Goal: Check status: Check status

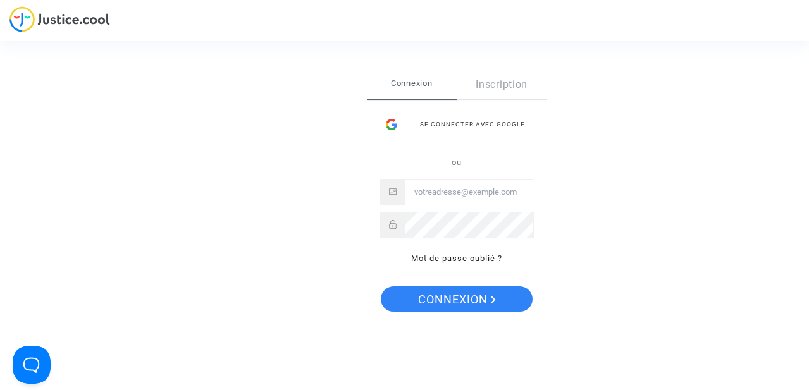
click at [453, 192] on input "Email" at bounding box center [470, 192] width 128 height 25
type input "mirsamalada@gmail.com"
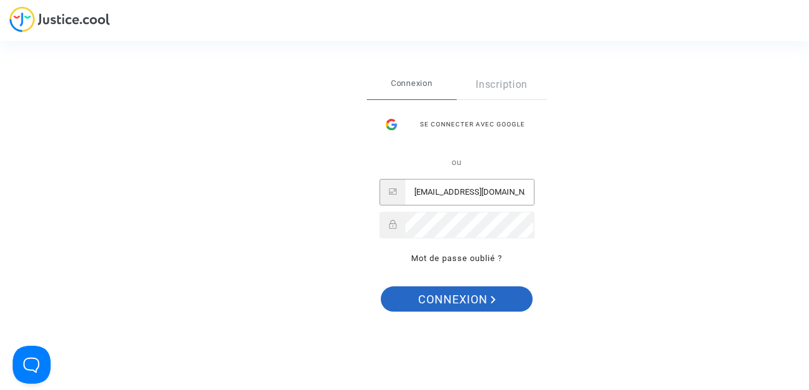
click at [474, 304] on span "Connexion" at bounding box center [457, 300] width 78 height 27
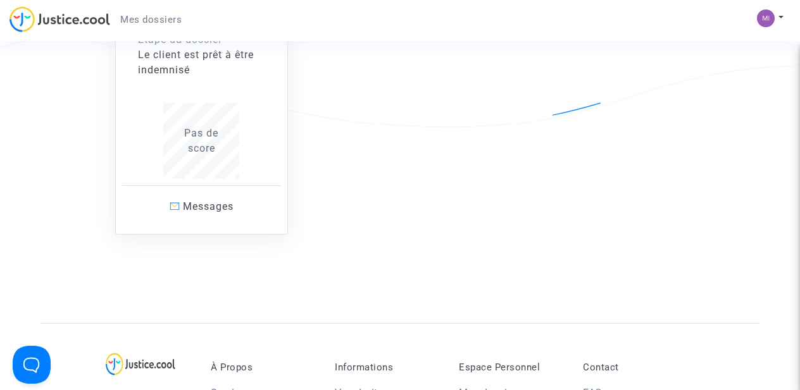
scroll to position [101, 0]
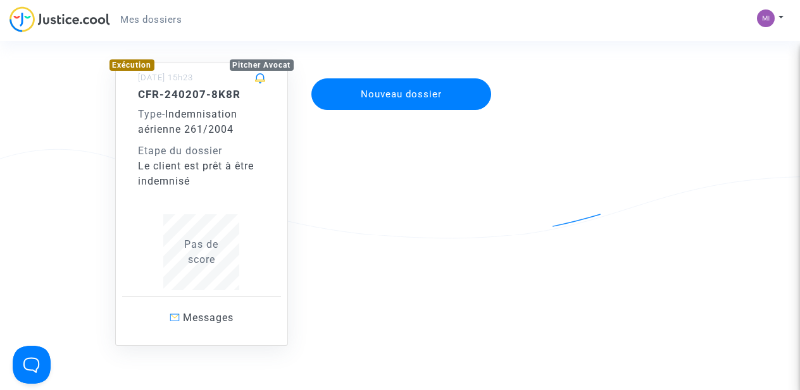
click at [182, 127] on span "Indemnisation aérienne 261/2004" at bounding box center [187, 121] width 99 height 27
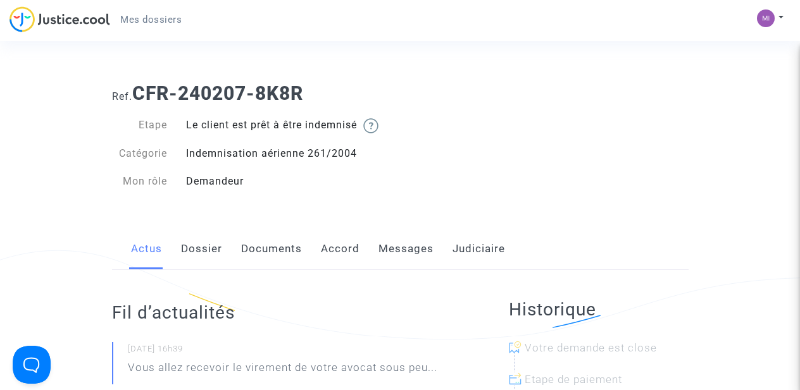
click at [338, 249] on link "Accord" at bounding box center [340, 249] width 39 height 42
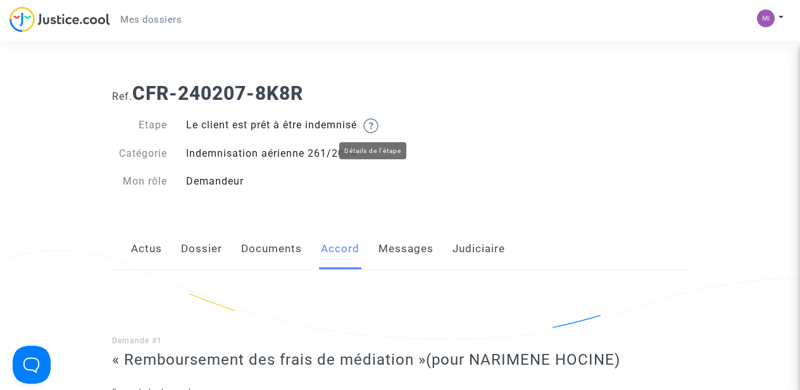
click at [378, 128] on img at bounding box center [370, 125] width 15 height 15
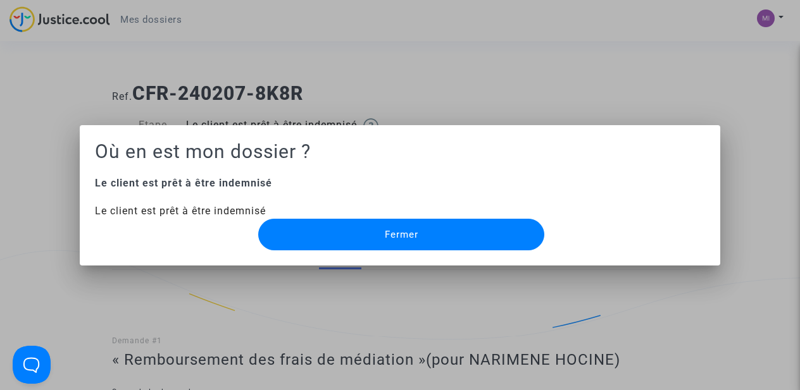
drag, startPoint x: 366, startPoint y: 230, endPoint x: 373, endPoint y: 230, distance: 7.0
click at [366, 230] on button "Fermer" at bounding box center [401, 235] width 286 height 32
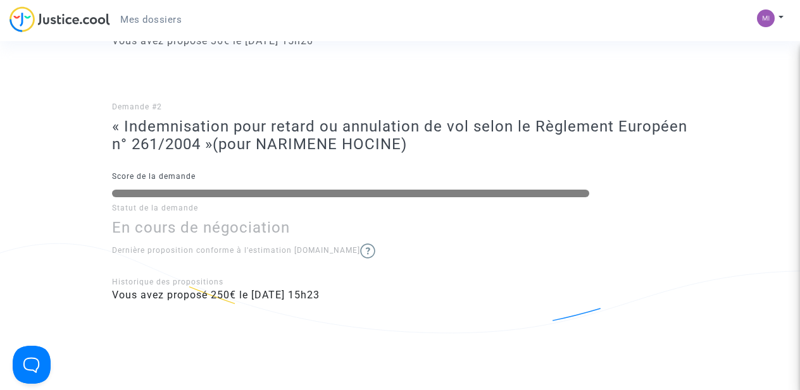
scroll to position [466, 0]
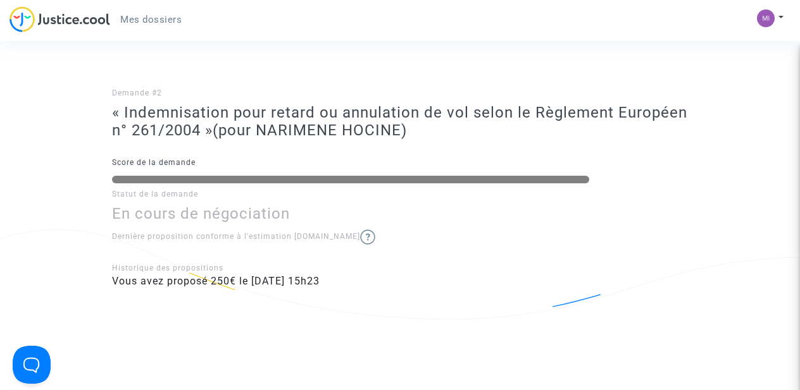
click at [360, 242] on img at bounding box center [367, 237] width 15 height 15
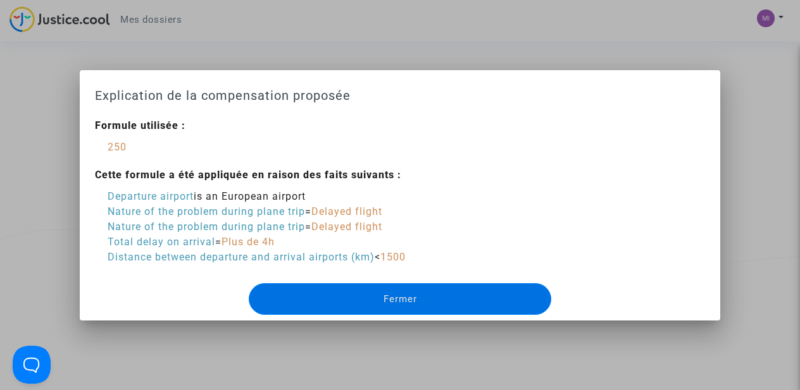
click at [123, 88] on h1 "Explication de la compensation proposée" at bounding box center [399, 95] width 609 height 20
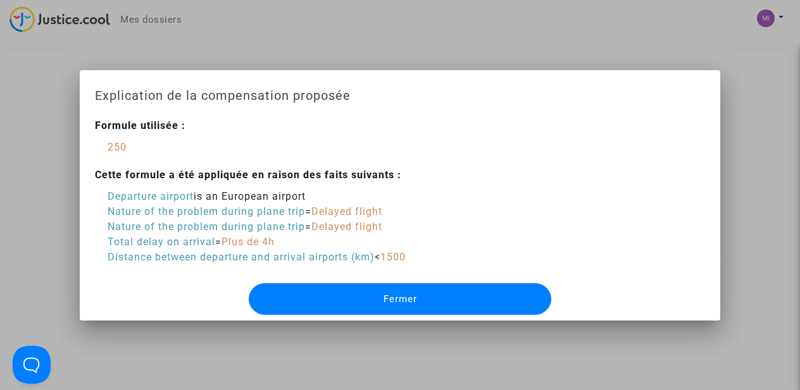
click at [35, 76] on div at bounding box center [400, 195] width 800 height 390
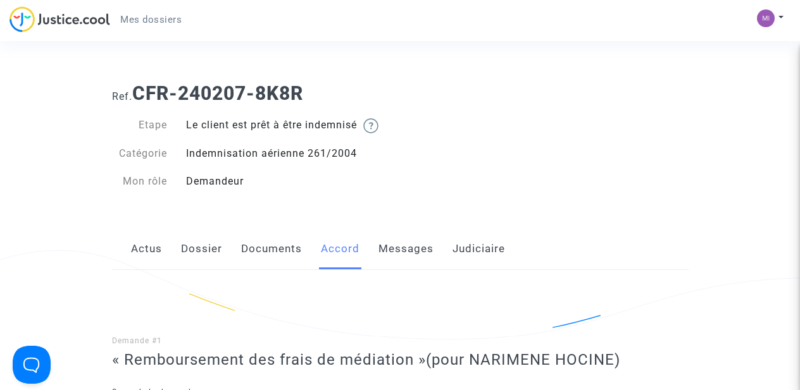
click at [31, 31] on img at bounding box center [59, 19] width 101 height 26
click at [37, 24] on img at bounding box center [59, 19] width 101 height 26
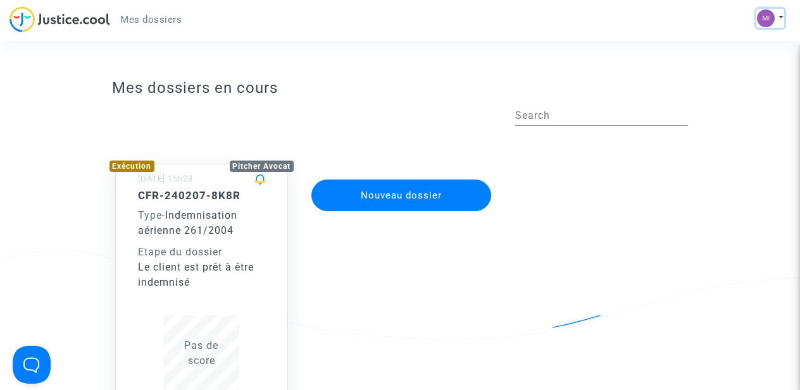
click at [768, 27] on img at bounding box center [766, 18] width 18 height 18
click at [737, 84] on link "Déconnexion" at bounding box center [733, 85] width 100 height 20
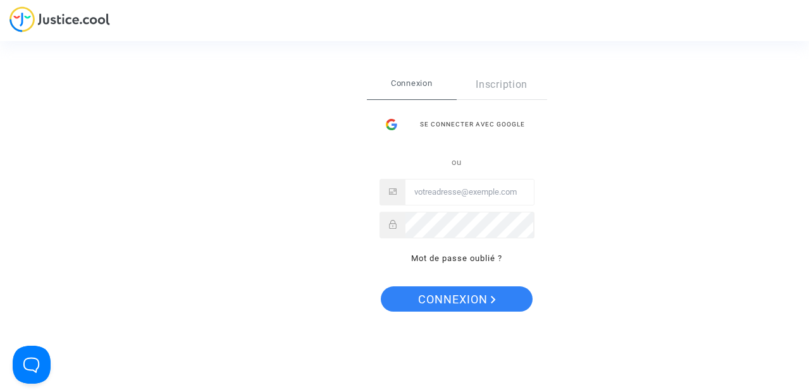
click at [390, 86] on span "Connexion" at bounding box center [412, 83] width 90 height 27
click at [391, 86] on span "Connexion" at bounding box center [412, 83] width 90 height 27
click at [392, 85] on span "Connexion" at bounding box center [412, 83] width 90 height 27
click at [47, 13] on div "Se connecter Connexion Inscription Se connecter avec Google ou Mot de passe oub…" at bounding box center [404, 195] width 809 height 390
click at [465, 199] on input "Email" at bounding box center [470, 192] width 128 height 25
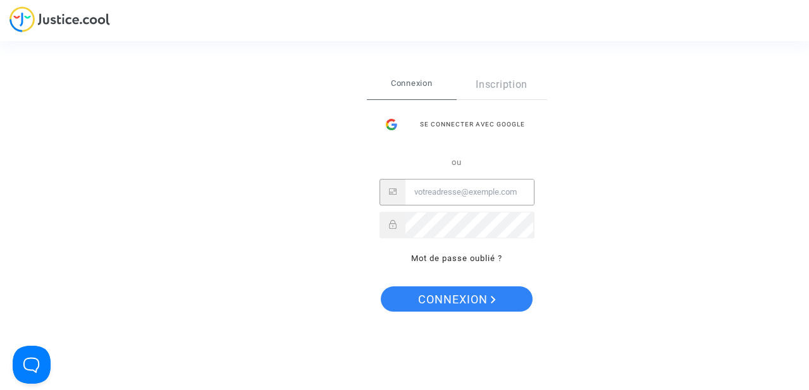
type input "[EMAIL_ADDRESS][DOMAIN_NAME]"
click at [459, 204] on input "[EMAIL_ADDRESS][DOMAIN_NAME]" at bounding box center [470, 192] width 128 height 25
click at [458, 203] on input "Email" at bounding box center [470, 192] width 128 height 25
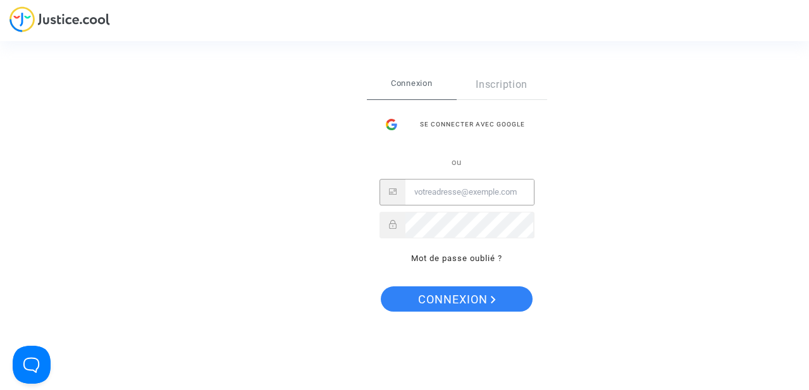
click at [452, 189] on input "Email" at bounding box center [470, 192] width 128 height 25
type input "[EMAIL_ADDRESS][DOMAIN_NAME]"
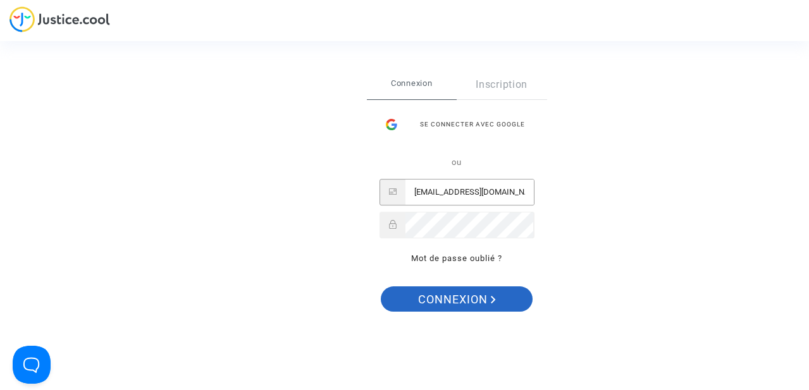
click at [454, 299] on span "Connexion" at bounding box center [457, 300] width 78 height 27
